Goal: Task Accomplishment & Management: Use online tool/utility

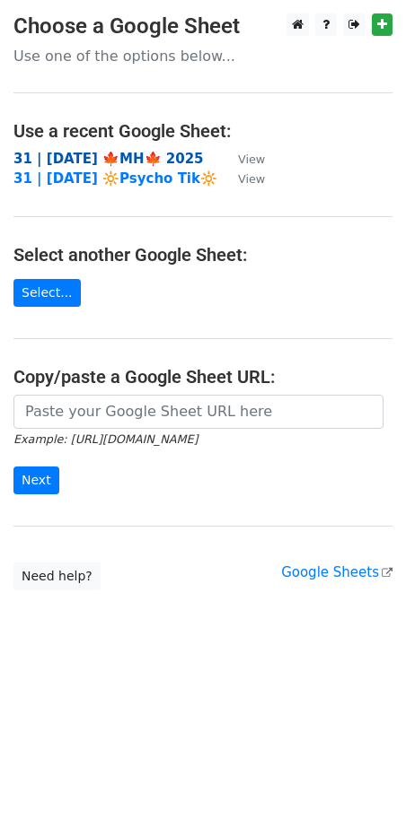
click at [67, 165] on strong "31 | SEP 21 🍁MH🍁 2025" at bounding box center [108, 159] width 190 height 16
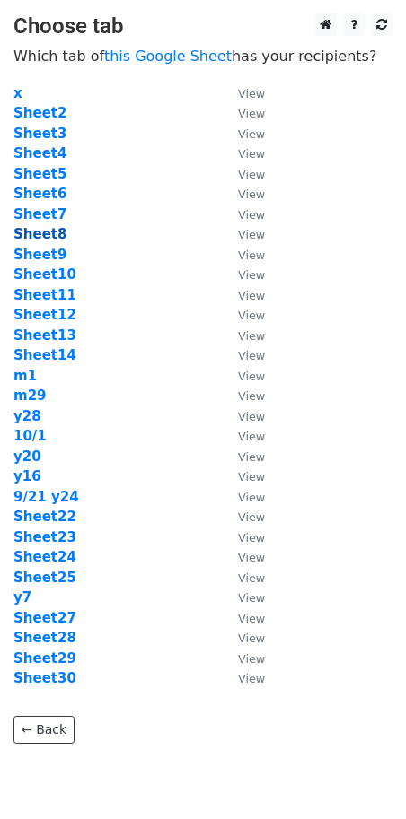
click at [49, 239] on strong "Sheet8" at bounding box center [39, 234] width 53 height 16
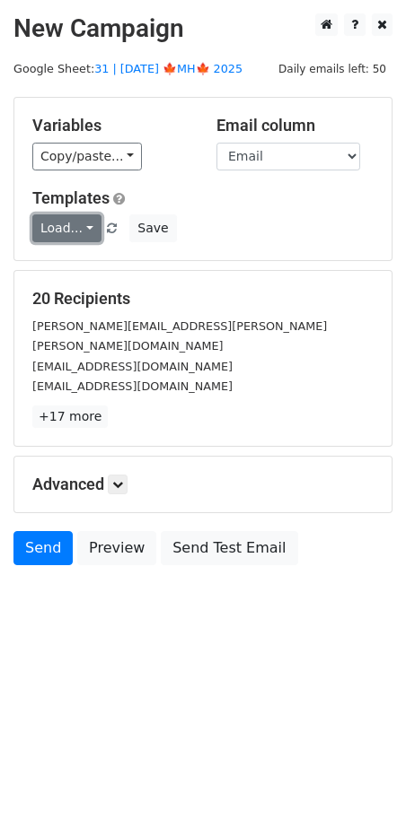
click at [76, 231] on link "Load..." at bounding box center [66, 228] width 69 height 28
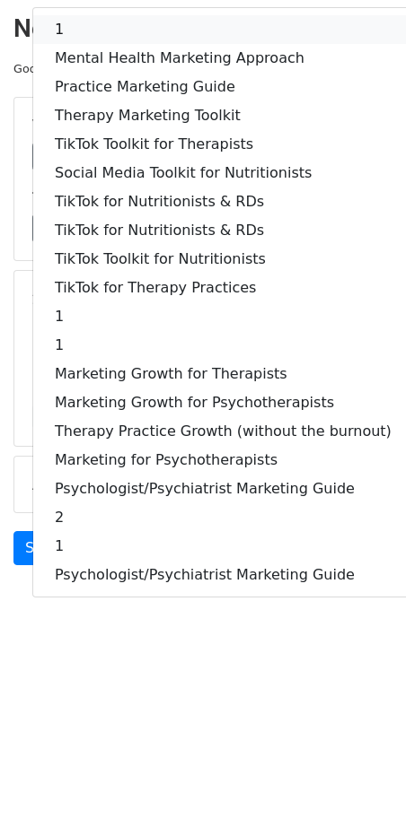
click at [179, 29] on link "1" at bounding box center [223, 29] width 380 height 29
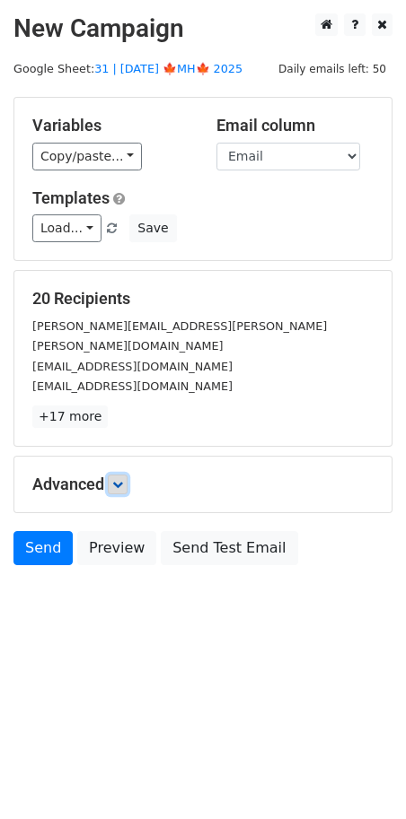
click at [115, 479] on icon at bounding box center [117, 484] width 11 height 11
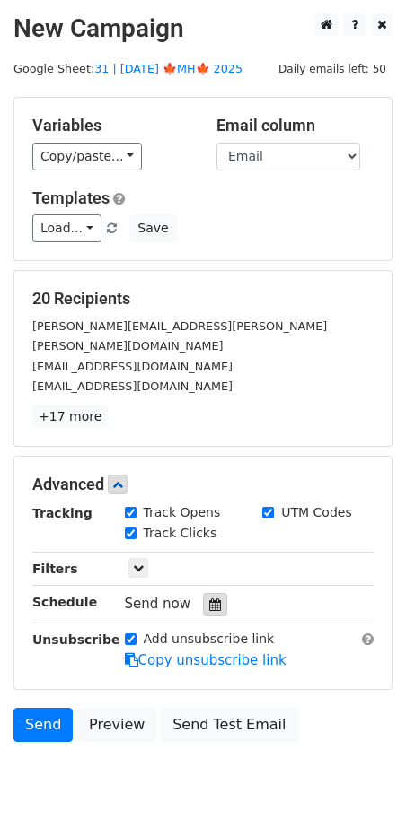
click at [209, 598] on icon at bounding box center [215, 604] width 12 height 13
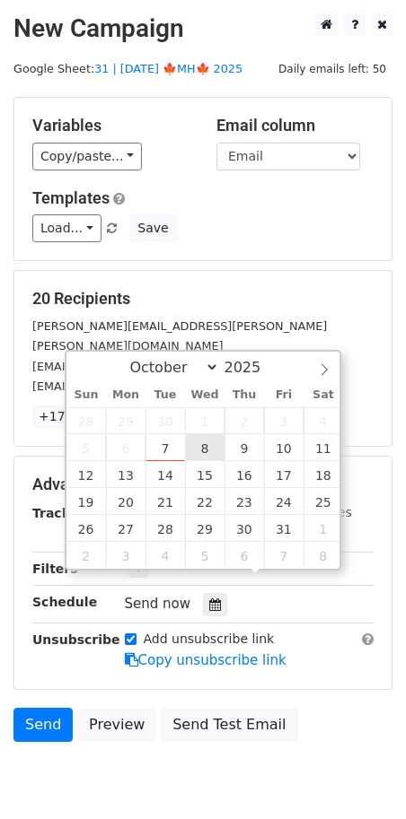
type input "2025-10-08 12:00"
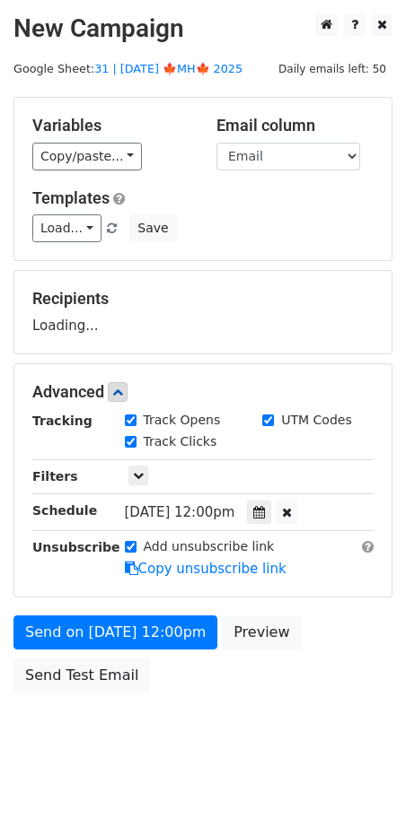
click at [147, 611] on form "Variables Copy/paste... {{Name}} {{Email}} Email column Name Email Templates Lo…" at bounding box center [202, 399] width 379 height 605
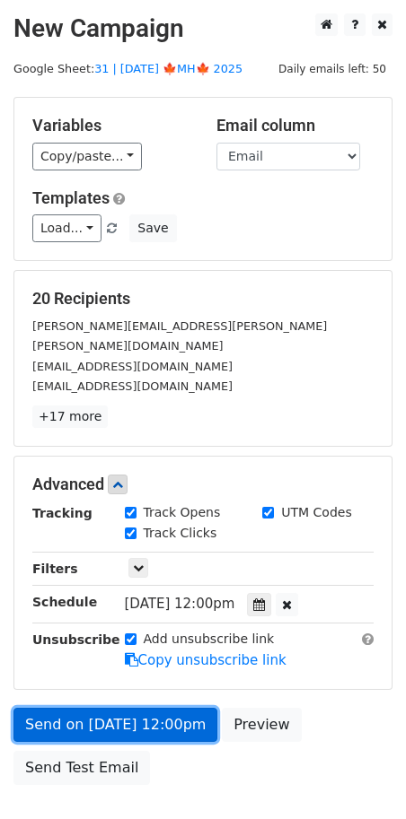
click at [127, 708] on link "Send on Oct 8 at 12:00pm" at bounding box center [115, 725] width 204 height 34
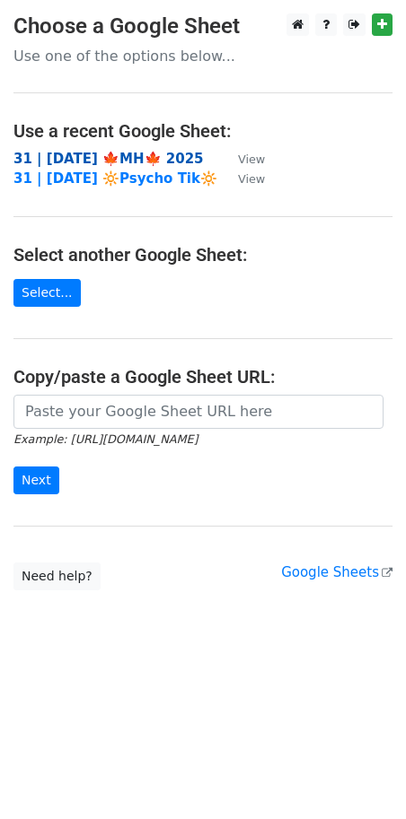
click at [129, 155] on strong "31 | [DATE] 🍁MH🍁 2025" at bounding box center [108, 159] width 190 height 16
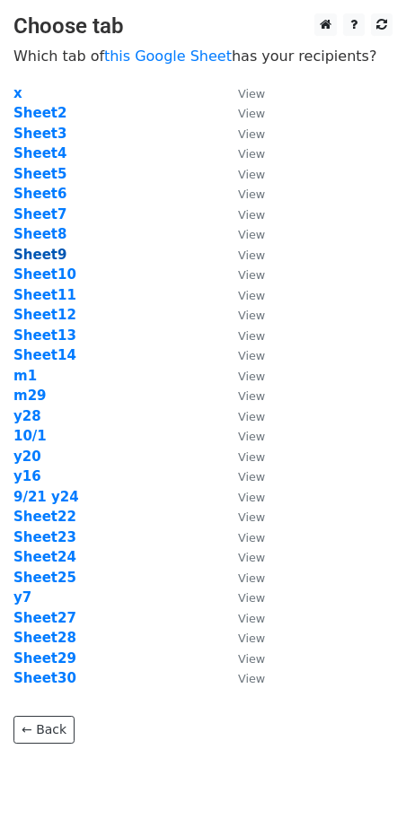
click at [50, 254] on strong "Sheet9" at bounding box center [39, 255] width 53 height 16
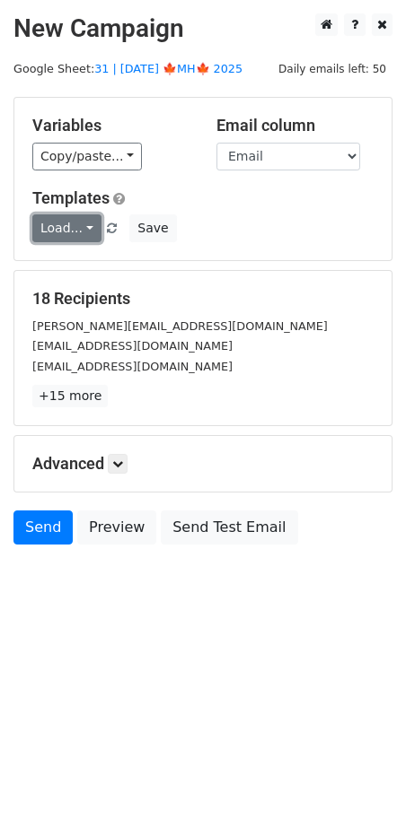
click at [69, 236] on link "Load..." at bounding box center [66, 228] width 69 height 28
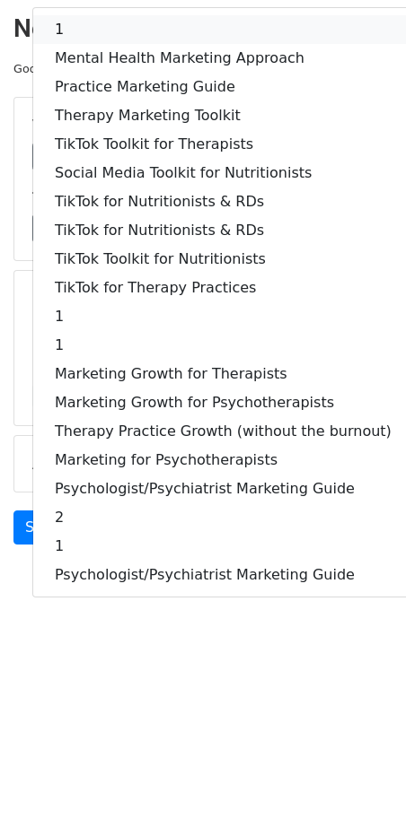
click at [128, 41] on link "1" at bounding box center [223, 29] width 380 height 29
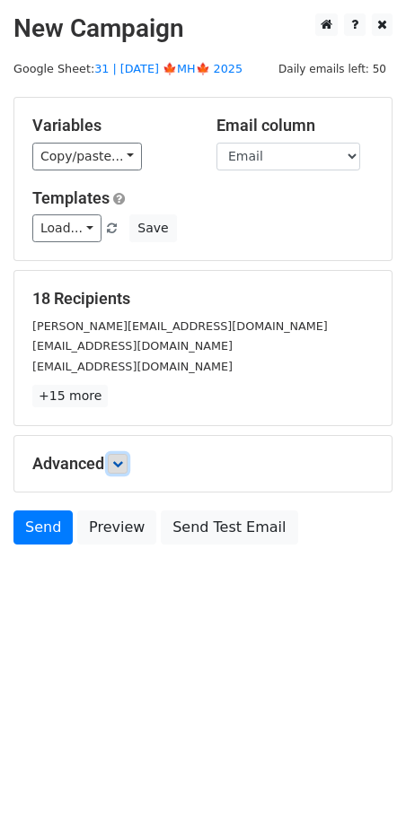
click at [118, 470] on link at bounding box center [118, 464] width 20 height 20
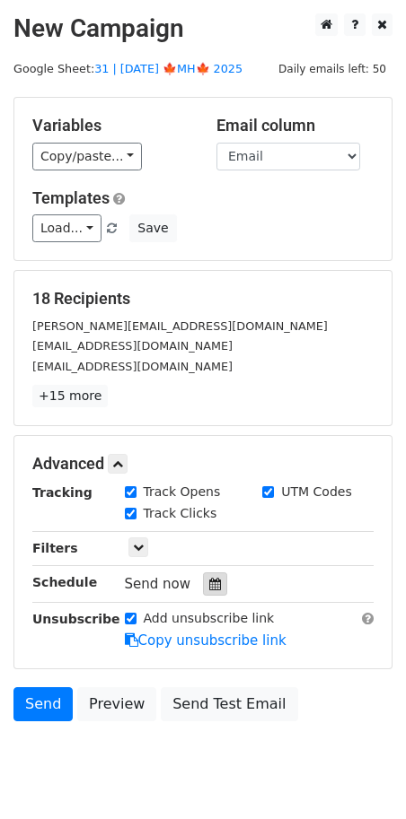
click at [212, 579] on icon at bounding box center [215, 584] width 12 height 13
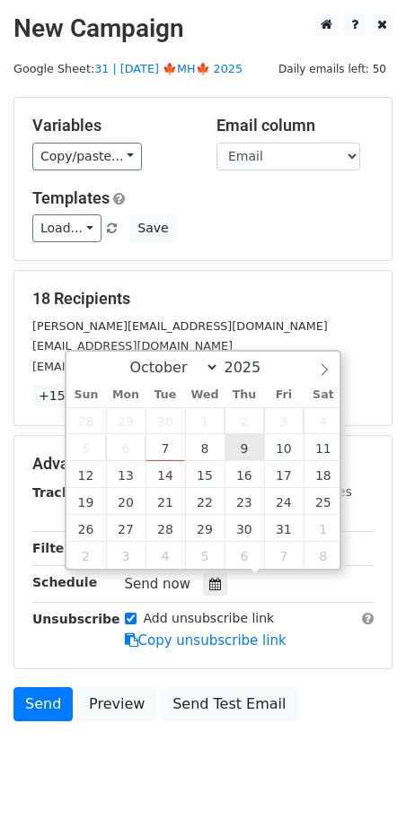
type input "2025-10-09 12:00"
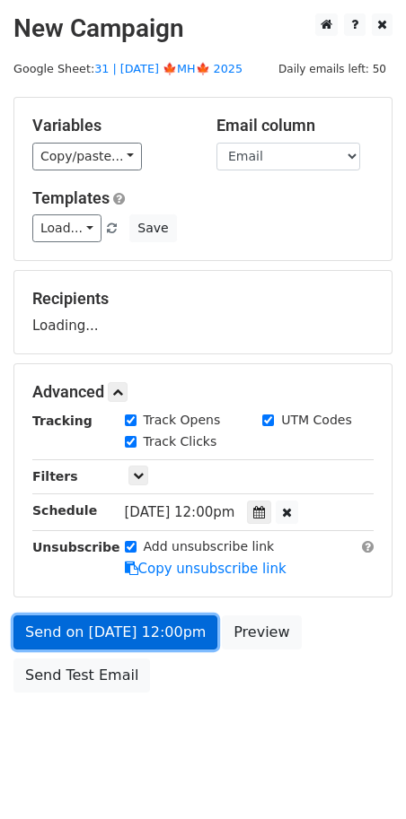
click at [153, 627] on link "Send on Oct 9 at 12:00pm" at bounding box center [115, 632] width 204 height 34
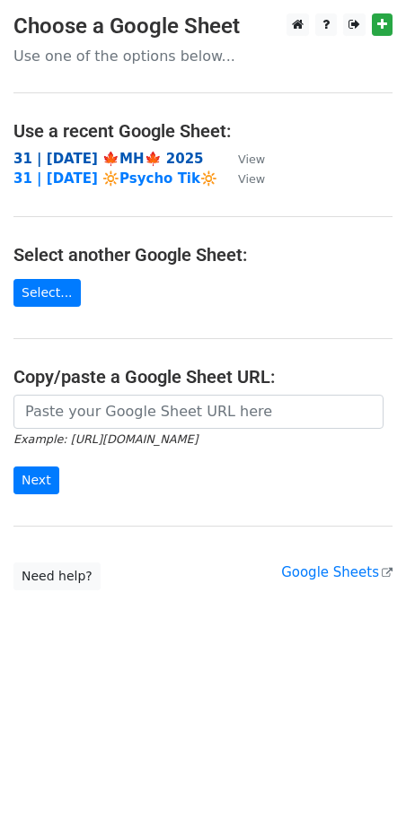
click at [129, 154] on strong "31 | [DATE] 🍁MH🍁 2025" at bounding box center [108, 159] width 190 height 16
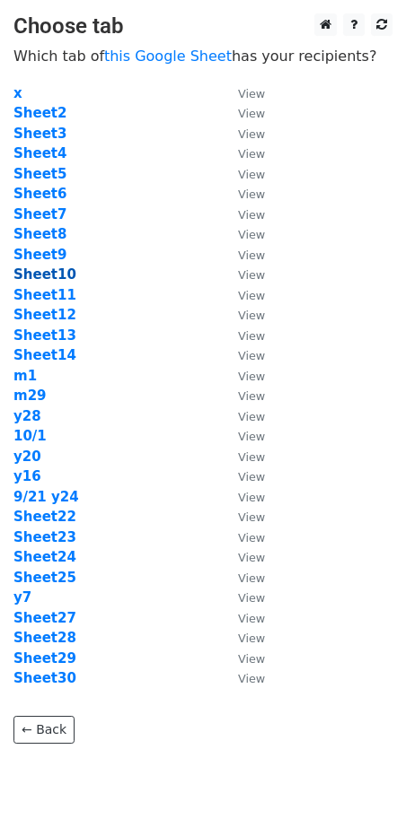
click at [41, 278] on strong "Sheet10" at bounding box center [44, 274] width 63 height 16
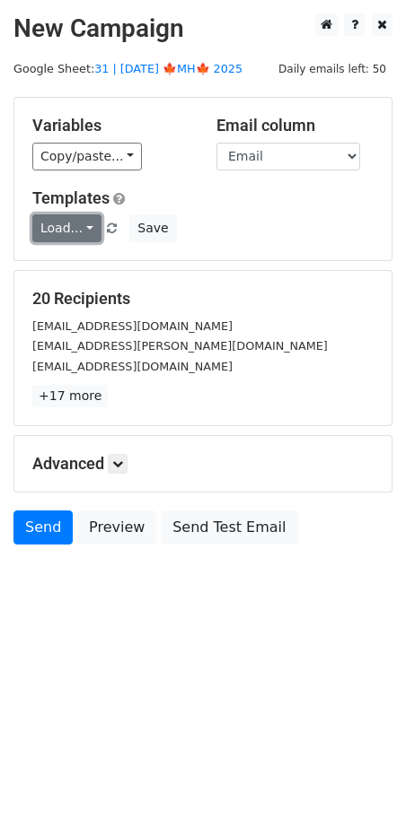
click at [59, 225] on link "Load..." at bounding box center [66, 228] width 69 height 28
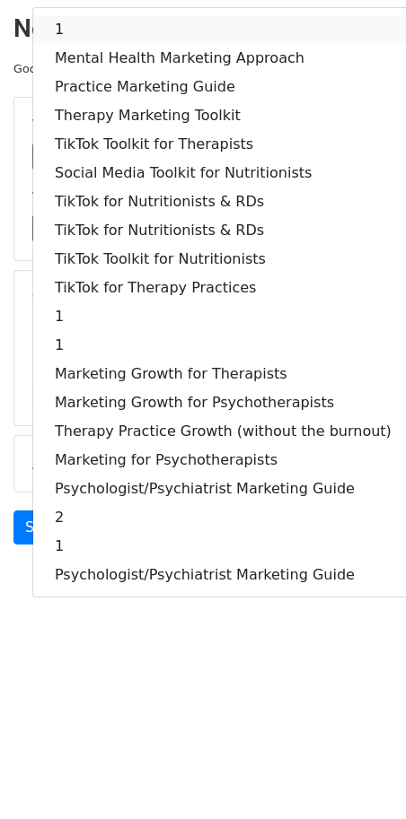
click at [127, 30] on link "1" at bounding box center [223, 29] width 380 height 29
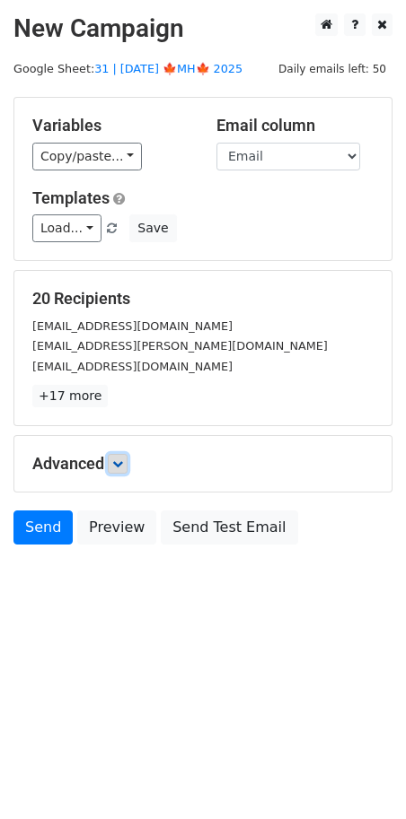
click at [117, 467] on icon at bounding box center [117, 463] width 11 height 11
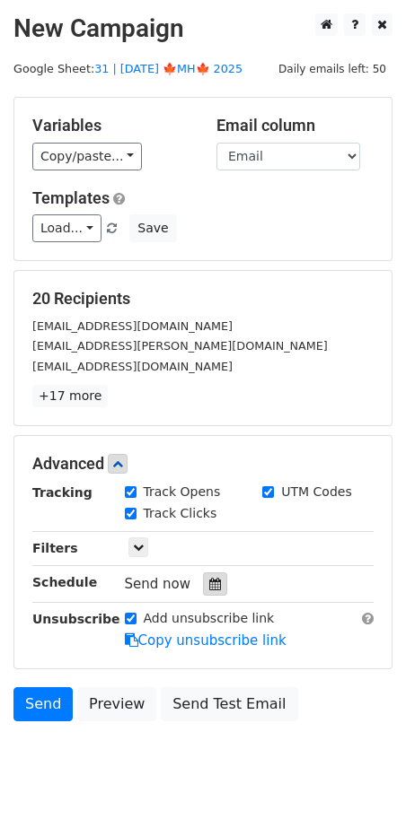
click at [209, 580] on icon at bounding box center [215, 584] width 12 height 13
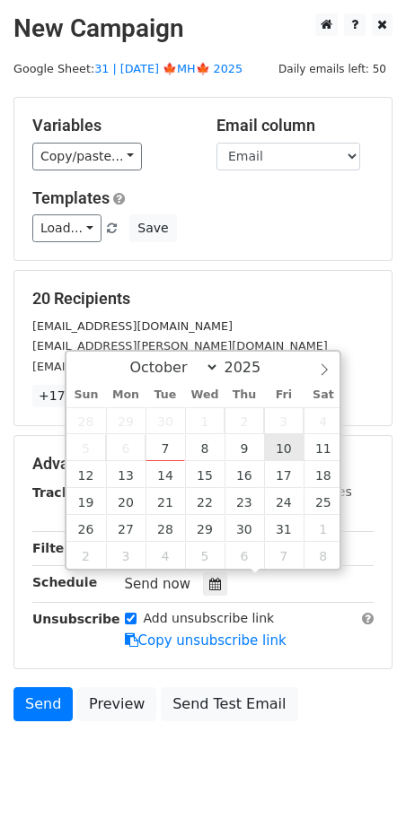
type input "2025-10-10 12:00"
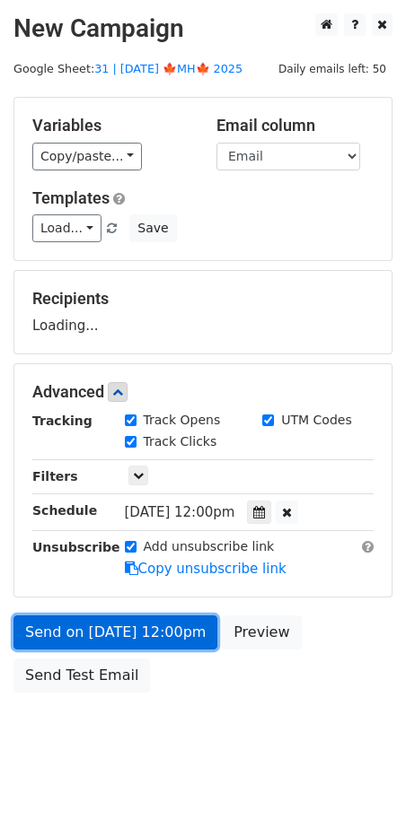
click at [178, 638] on link "Send on Oct 10 at 12:00pm" at bounding box center [115, 632] width 204 height 34
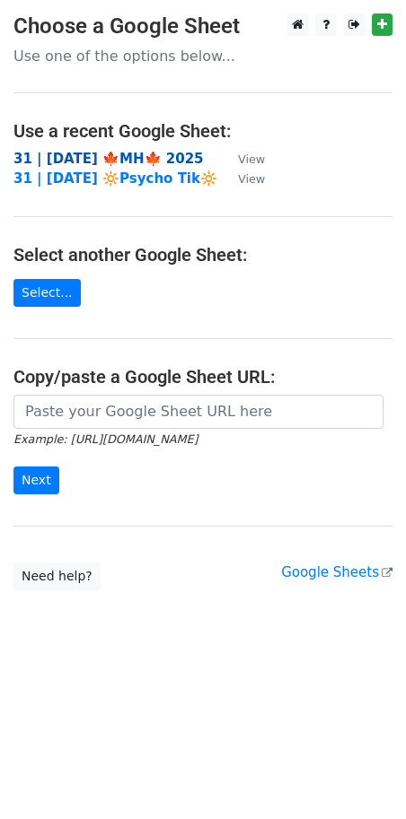
click at [151, 161] on strong "31 | [DATE] 🍁MH🍁 2025" at bounding box center [108, 159] width 190 height 16
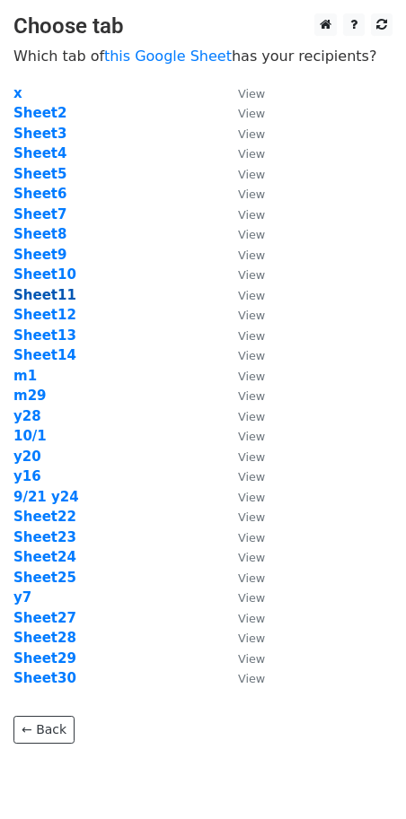
click at [50, 293] on strong "Sheet11" at bounding box center [44, 295] width 63 height 16
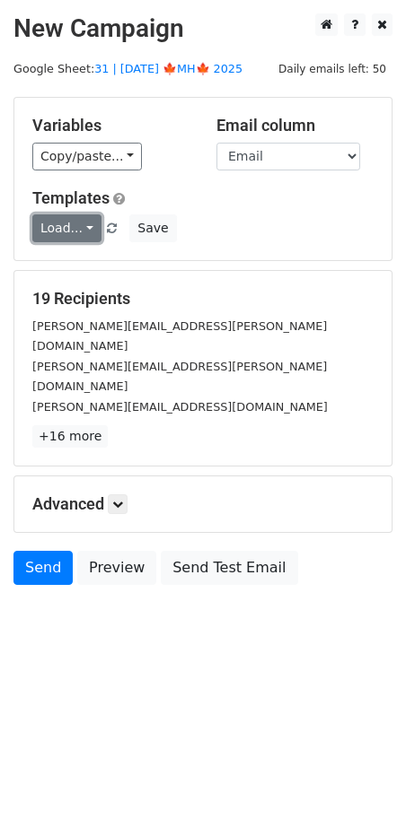
click at [60, 227] on link "Load..." at bounding box center [66, 228] width 69 height 28
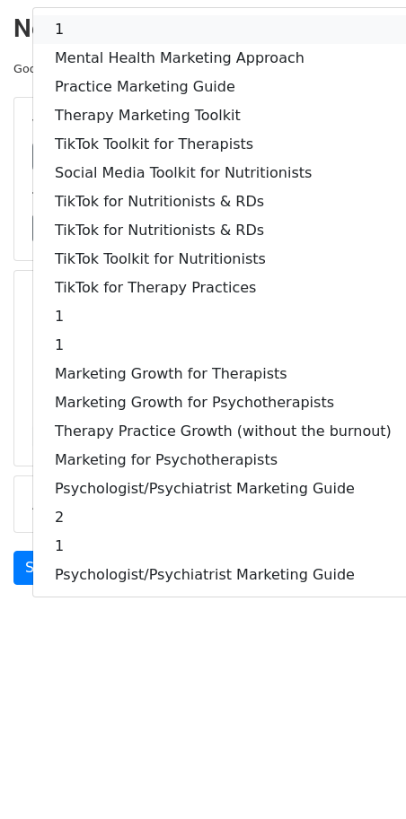
click at [120, 24] on link "1" at bounding box center [223, 29] width 380 height 29
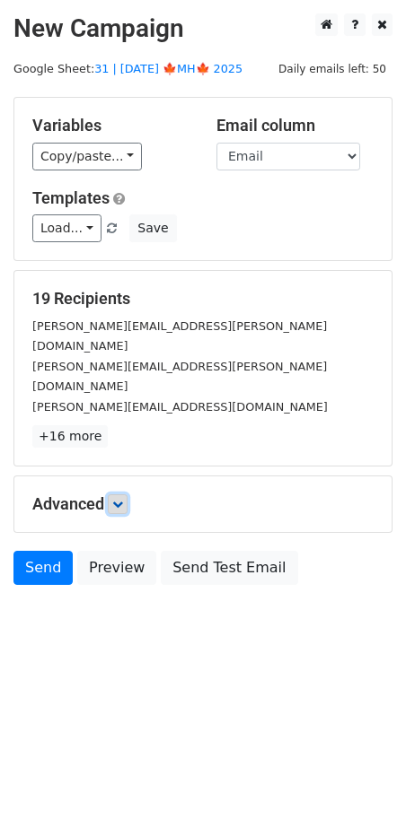
click at [123, 499] on icon at bounding box center [117, 504] width 11 height 11
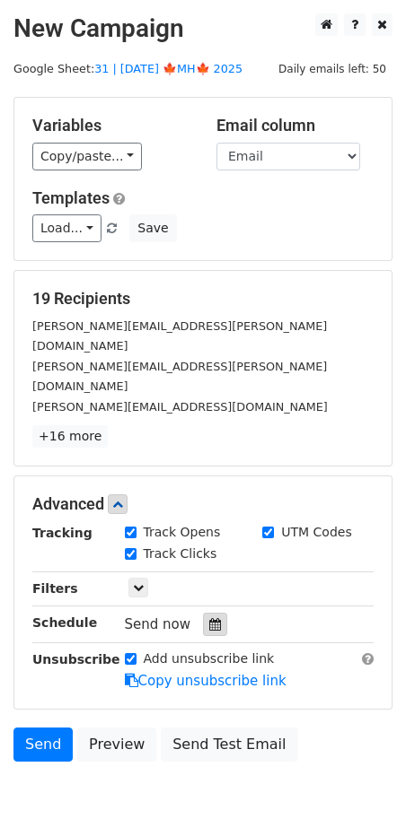
click at [213, 613] on div at bounding box center [215, 624] width 24 height 23
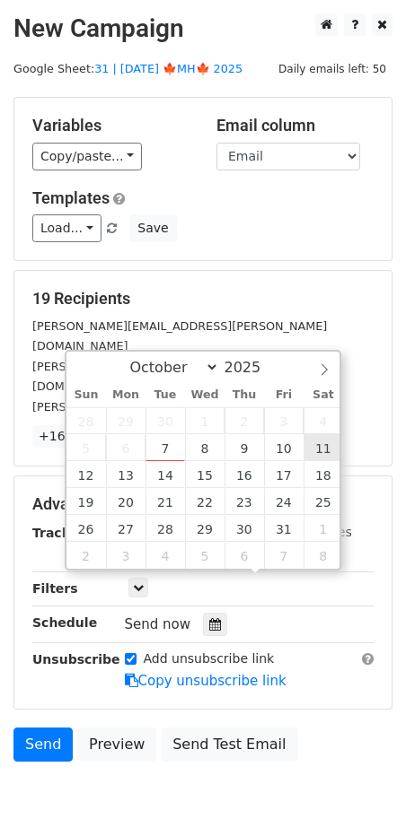
type input "2025-10-11 12:00"
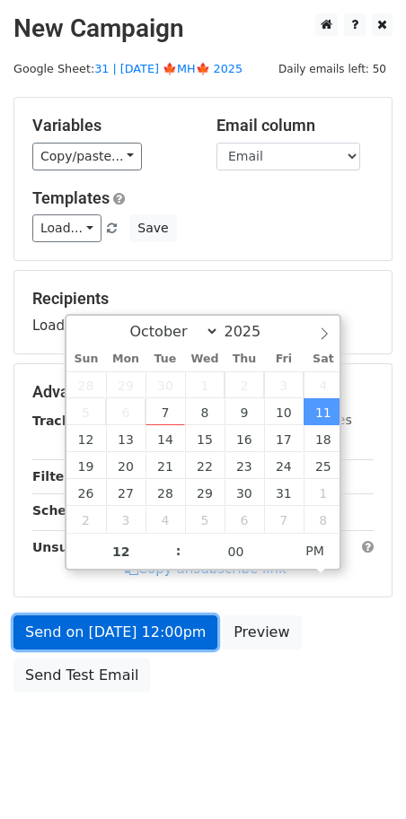
click at [156, 619] on link "Send on Oct 11 at 12:00pm" at bounding box center [115, 632] width 204 height 34
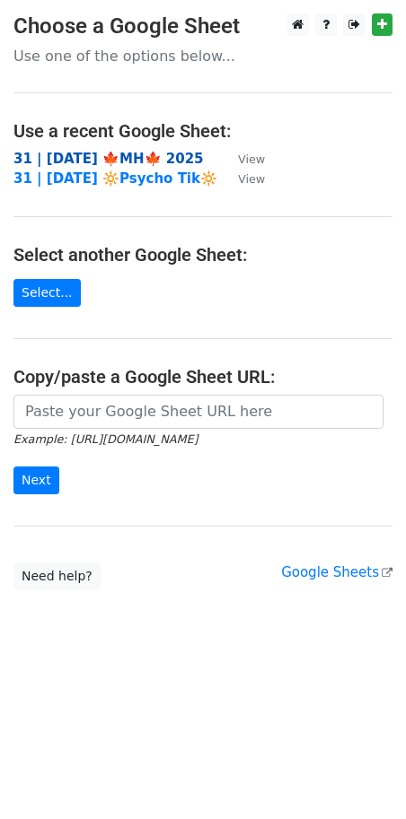
click at [123, 159] on strong "31 | [DATE] 🍁MH🍁 2025" at bounding box center [108, 159] width 190 height 16
